Goal: Submit feedback/report problem: Submit feedback/report problem

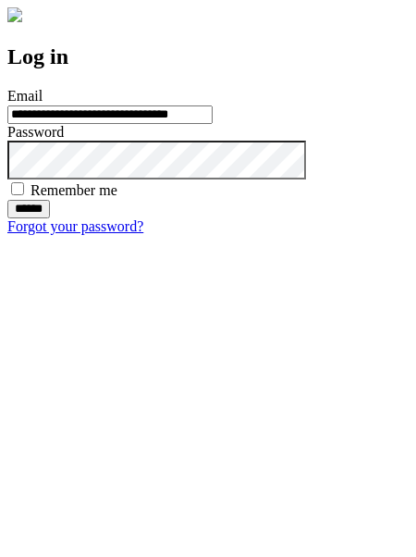
type input "**********"
click at [50, 218] on input "******" at bounding box center [28, 209] width 43 height 19
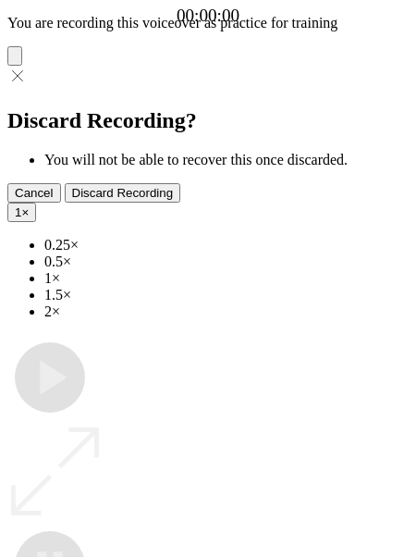
type input "**********"
